Goal: Information Seeking & Learning: Learn about a topic

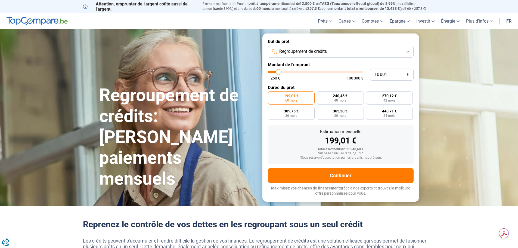
type input "9 500"
type input "9500"
type input "10 000"
type input "10000"
type input "11 000"
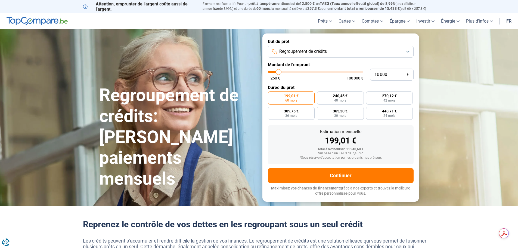
type input "11000"
type input "12 500"
type input "12500"
type input "13 500"
type input "13500"
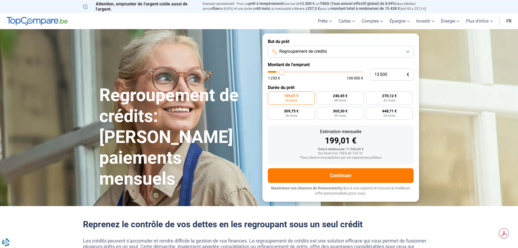
type input "14 750"
type input "14750"
type input "19 750"
type input "19750"
type input "20 500"
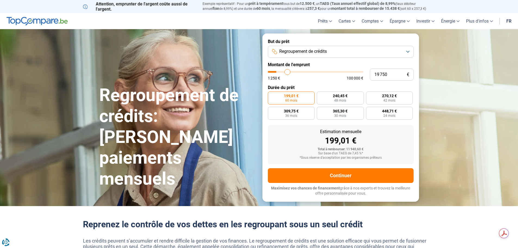
type input "20500"
type input "21 750"
type input "21750"
type input "22 750"
type input "22750"
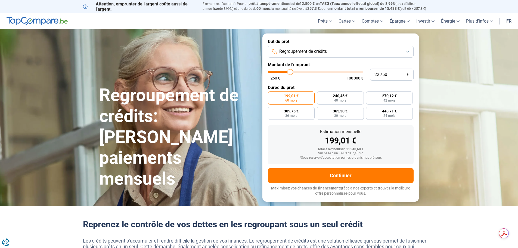
type input "23 500"
type input "23500"
type input "24 250"
type input "24250"
type input "24 500"
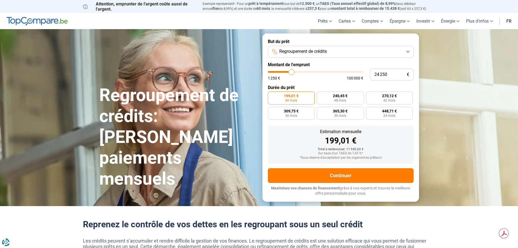
type input "24500"
type input "24 750"
type input "24750"
type input "25 250"
type input "25250"
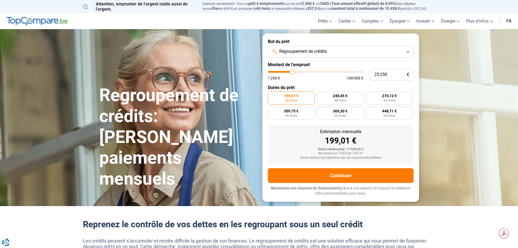
type input "26 000"
type input "26000"
type input "26 250"
type input "26250"
type input "26 500"
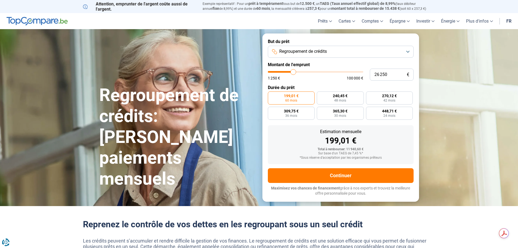
type input "26500"
type input "27 250"
type input "27250"
type input "27 500"
type input "27500"
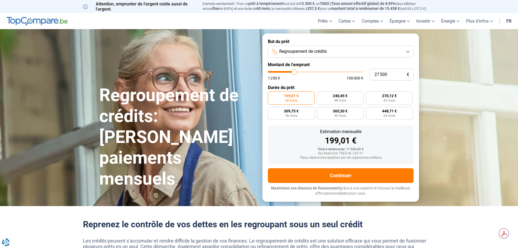
type input "28 000"
type input "28000"
type input "28 250"
type input "28250"
type input "29 000"
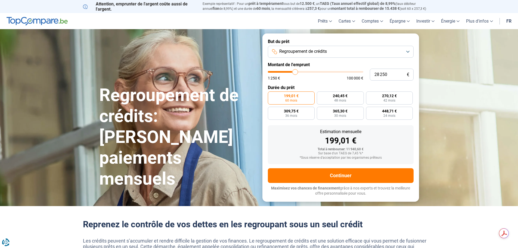
type input "29000"
type input "29 250"
type input "29250"
type input "29 750"
drag, startPoint x: 278, startPoint y: 73, endPoint x: 297, endPoint y: 76, distance: 19.0
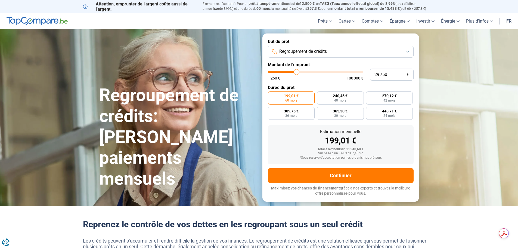
type input "29750"
click at [297, 73] on input "range" at bounding box center [315, 72] width 95 height 2
radio input "false"
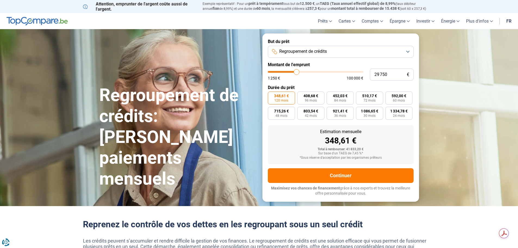
click at [295, 73] on input "range" at bounding box center [315, 72] width 95 height 2
type input "27 750"
type input "27750"
type input "27 500"
type input "27500"
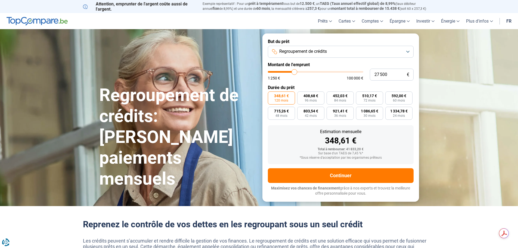
type input "27 250"
type input "27250"
type input "26 750"
type input "26750"
type input "27 250"
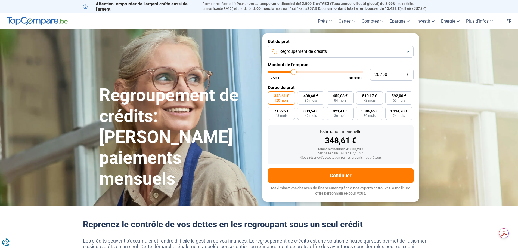
type input "27250"
type input "27 500"
type input "27500"
type input "27 750"
type input "27750"
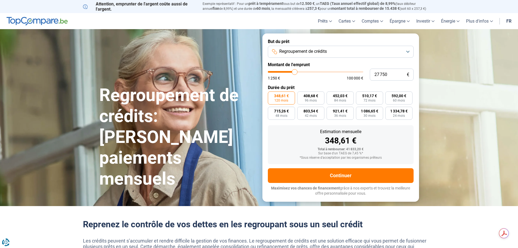
type input "28 000"
type input "28000"
type input "28 250"
type input "28250"
type input "28 750"
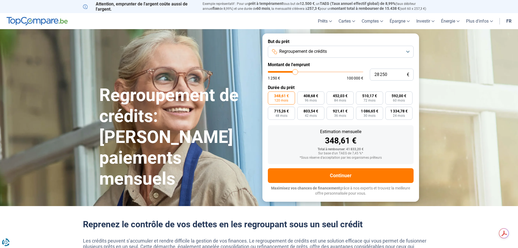
type input "28750"
type input "29 000"
type input "29000"
type input "28 750"
type input "28750"
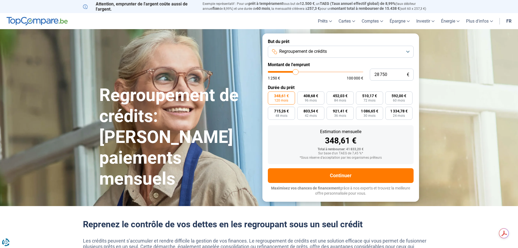
type input "28 250"
type input "28250"
type input "28 000"
type input "28000"
type input "27 500"
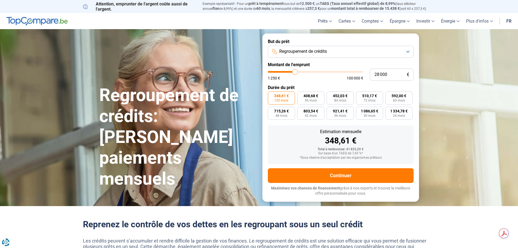
type input "27500"
type input "28 000"
type input "28000"
type input "28 250"
type input "28250"
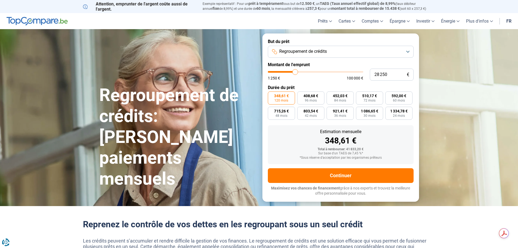
click at [295, 73] on input "range" at bounding box center [315, 72] width 95 height 2
click at [363, 147] on div "Total à rembourser: 39 723,60 €" at bounding box center [340, 149] width 137 height 4
drag, startPoint x: 316, startPoint y: 148, endPoint x: 367, endPoint y: 155, distance: 51.2
click at [362, 157] on div "Total à rembourser: 39 723,60 € Sur base d'un TAEG de 7,45 %* *Sous réserve d'a…" at bounding box center [340, 153] width 137 height 12
click at [369, 151] on div "Total à rembourser: 39 723,60 €" at bounding box center [340, 149] width 137 height 4
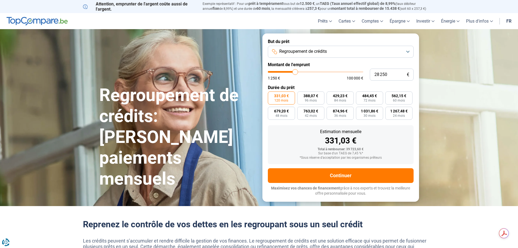
click at [406, 51] on button "Regroupement de crédits" at bounding box center [341, 52] width 146 height 12
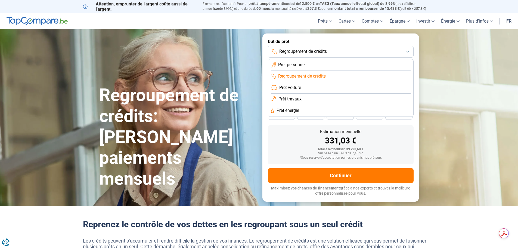
click at [406, 51] on button "Regroupement de crédits" at bounding box center [341, 52] width 146 height 12
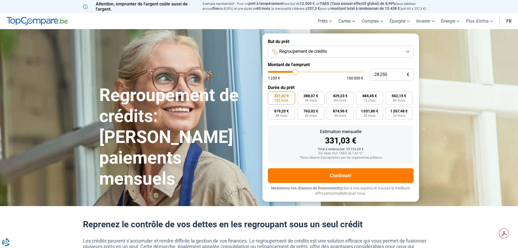
type input "27 250"
type input "27250"
type input "26 500"
type input "26500"
type input "26 250"
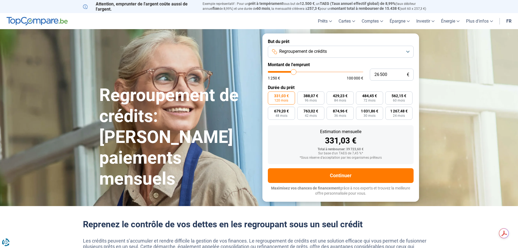
type input "26250"
type input "25 750"
type input "25750"
type input "25 250"
type input "25250"
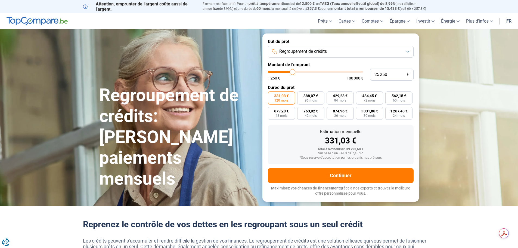
click at [293, 71] on input "range" at bounding box center [315, 72] width 95 height 2
drag, startPoint x: 320, startPoint y: 140, endPoint x: 334, endPoint y: 144, distance: 14.6
click at [334, 144] on div "295,88 €" at bounding box center [340, 141] width 137 height 8
click at [342, 143] on div "295,88 €" at bounding box center [340, 141] width 137 height 8
click at [305, 97] on span "346,86 €" at bounding box center [310, 96] width 15 height 4
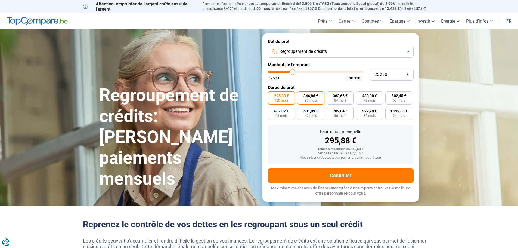
click at [301, 95] on input "346,86 € 96 mois" at bounding box center [299, 93] width 4 height 4
radio input "true"
click at [340, 98] on label "383,65 € 84 mois" at bounding box center [340, 97] width 27 height 13
click at [330, 95] on input "383,65 € 84 mois" at bounding box center [329, 93] width 4 height 4
radio input "true"
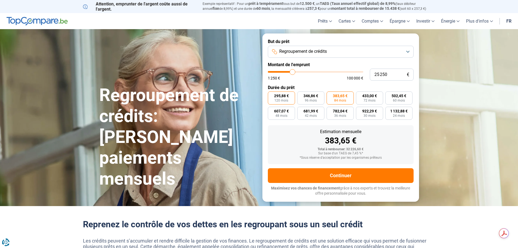
click at [281, 101] on span "120 mois" at bounding box center [281, 100] width 14 height 3
click at [271, 95] on input "295,88 € 120 mois" at bounding box center [270, 93] width 4 height 4
radio input "true"
drag, startPoint x: 326, startPoint y: 140, endPoint x: 359, endPoint y: 144, distance: 33.8
click at [359, 144] on div "295,88 €" at bounding box center [340, 141] width 137 height 8
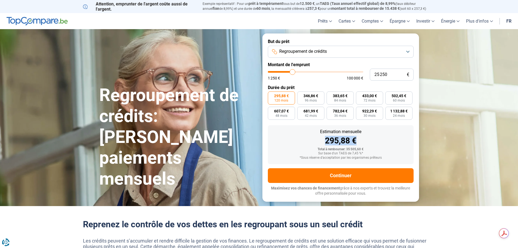
click at [376, 141] on div "295,88 €" at bounding box center [340, 141] width 137 height 8
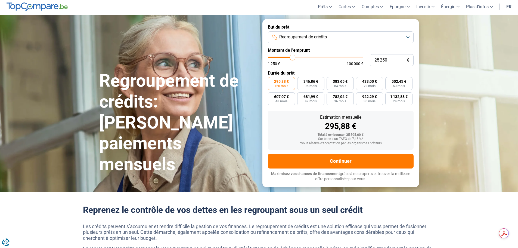
scroll to position [27, 0]
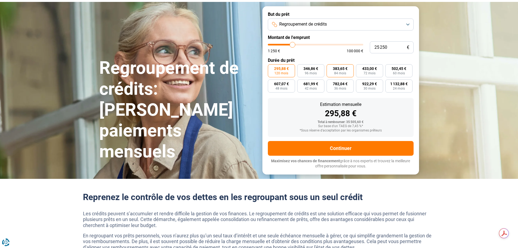
click at [339, 72] on span "84 mois" at bounding box center [340, 73] width 12 height 3
click at [330, 68] on input "383,65 € 84 mois" at bounding box center [329, 66] width 4 height 4
radio input "true"
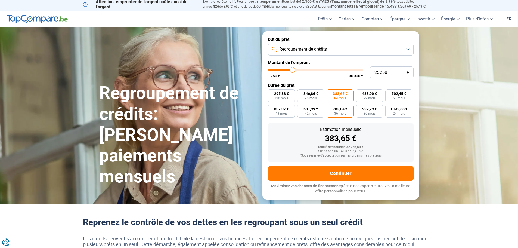
scroll to position [0, 0]
